Goal: Check status: Check status

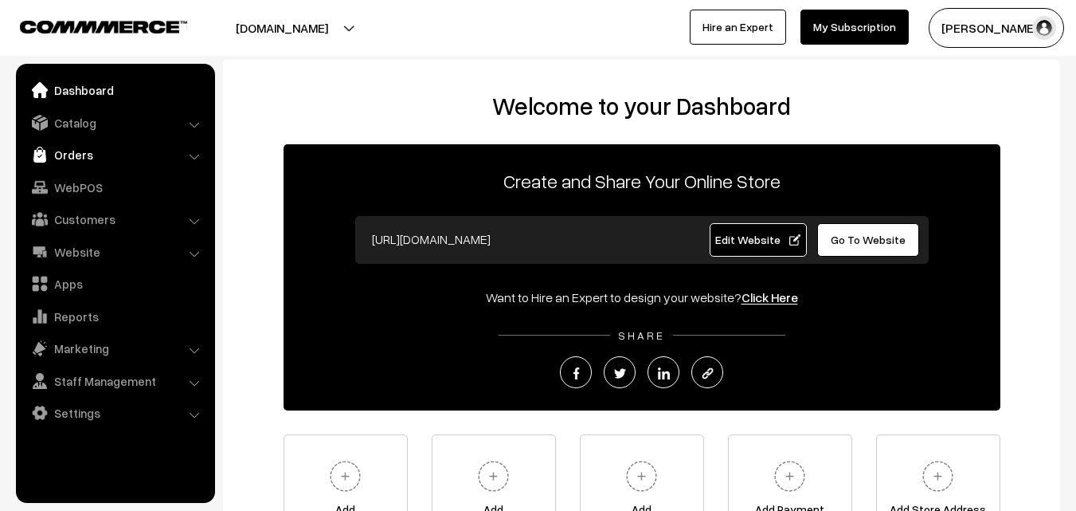
click at [91, 162] on link "Orders" at bounding box center [115, 154] width 190 height 29
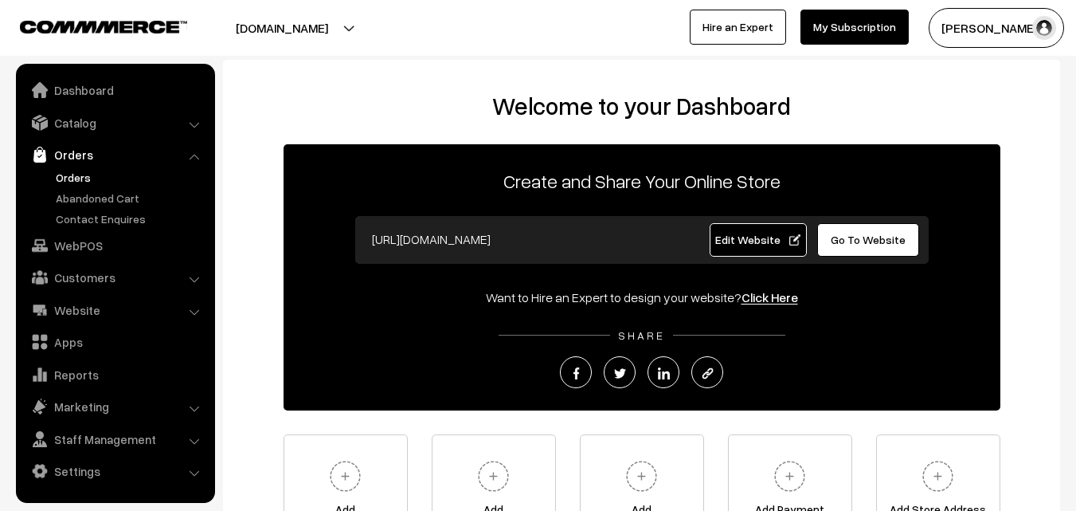
click at [79, 177] on link "Orders" at bounding box center [131, 177] width 158 height 17
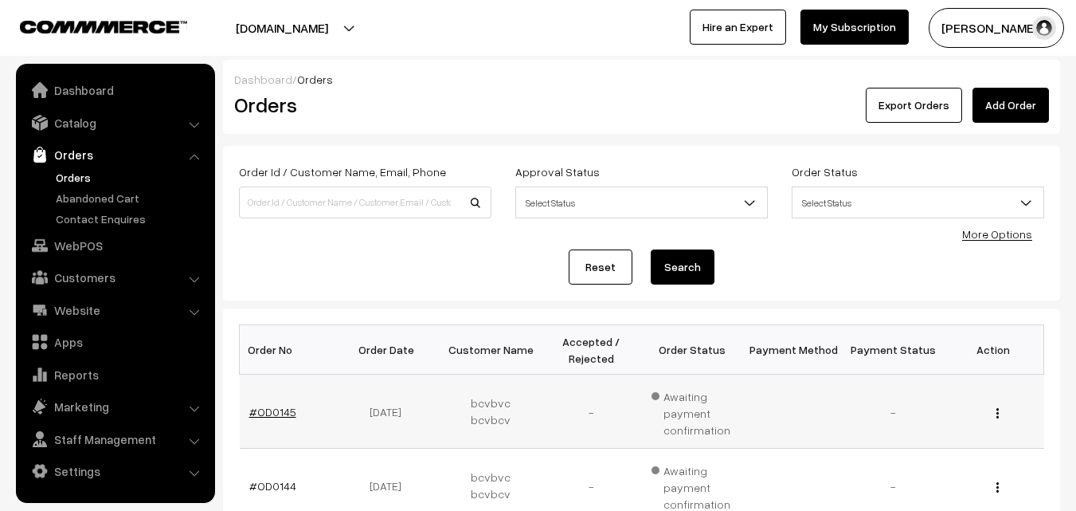
click at [282, 412] on link "#OD0145" at bounding box center [272, 412] width 47 height 14
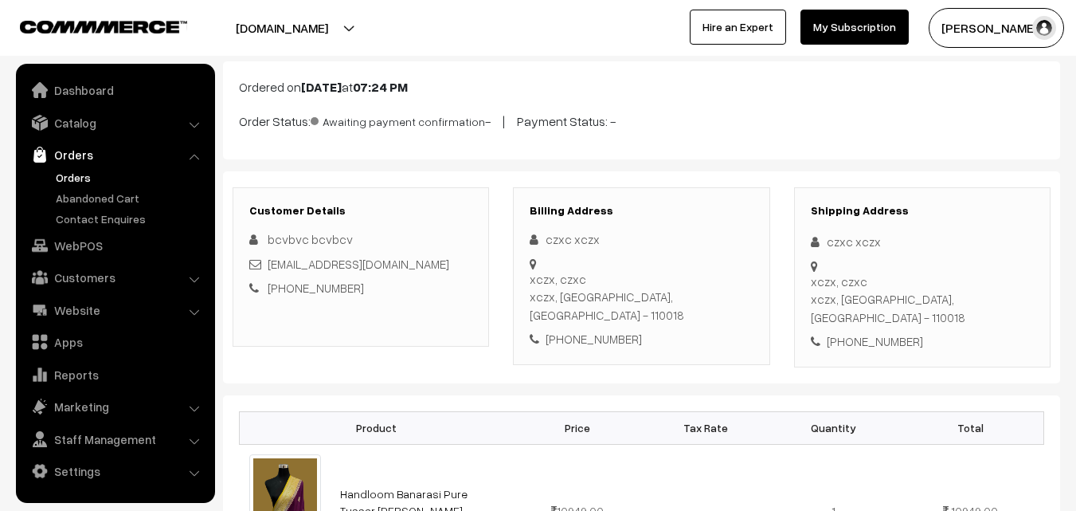
scroll to position [80, 0]
